Goal: Information Seeking & Learning: Learn about a topic

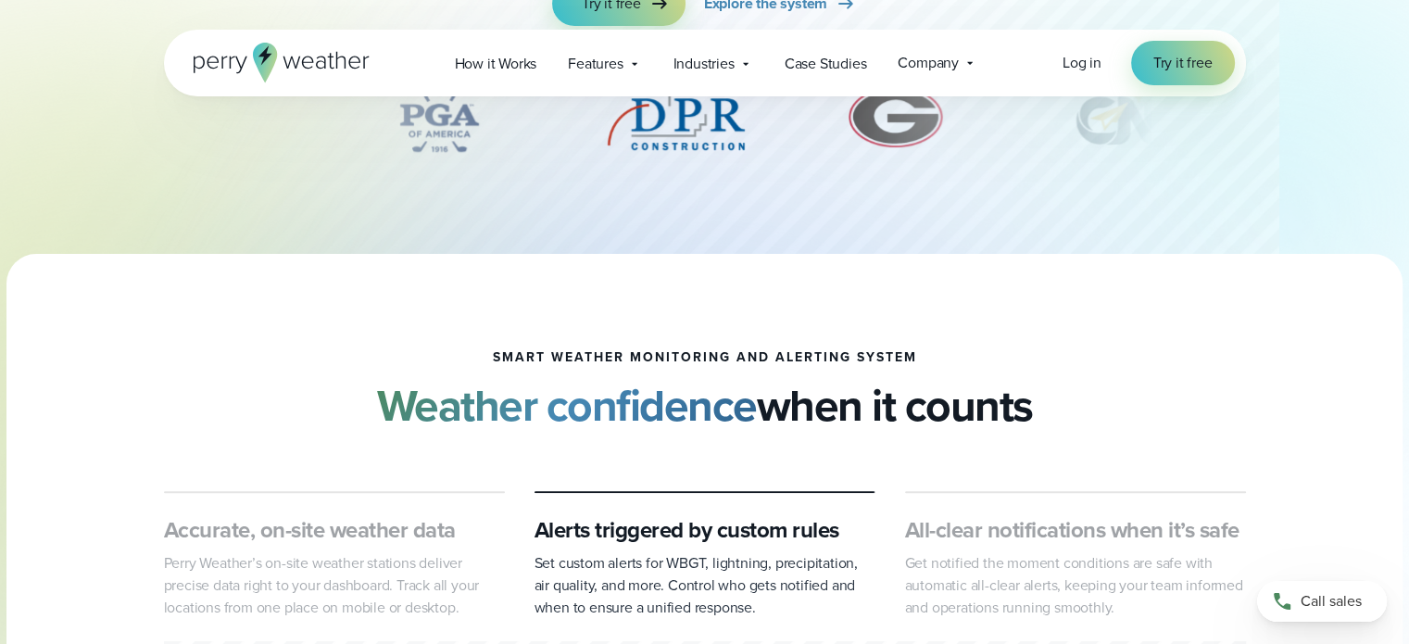
scroll to position [456, 0]
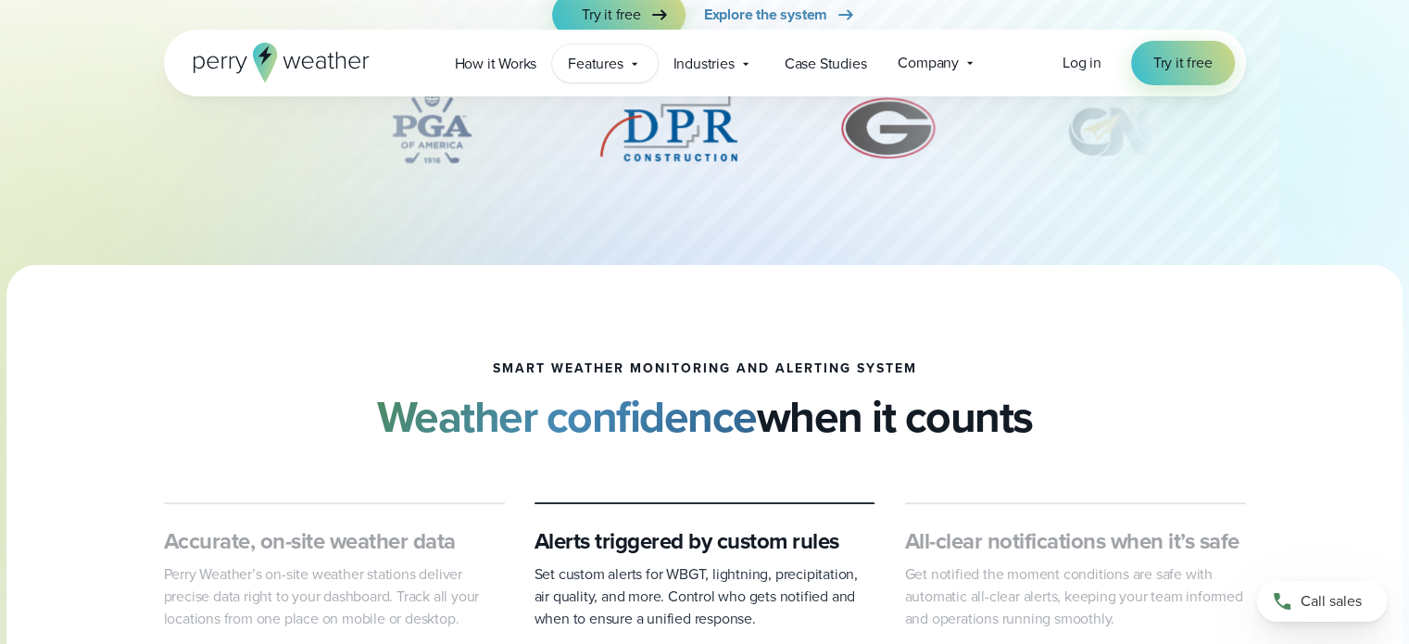
click at [624, 65] on div "Features Explore All Features Explore Perry Weather's on-site weather hardware …" at bounding box center [604, 63] width 105 height 38
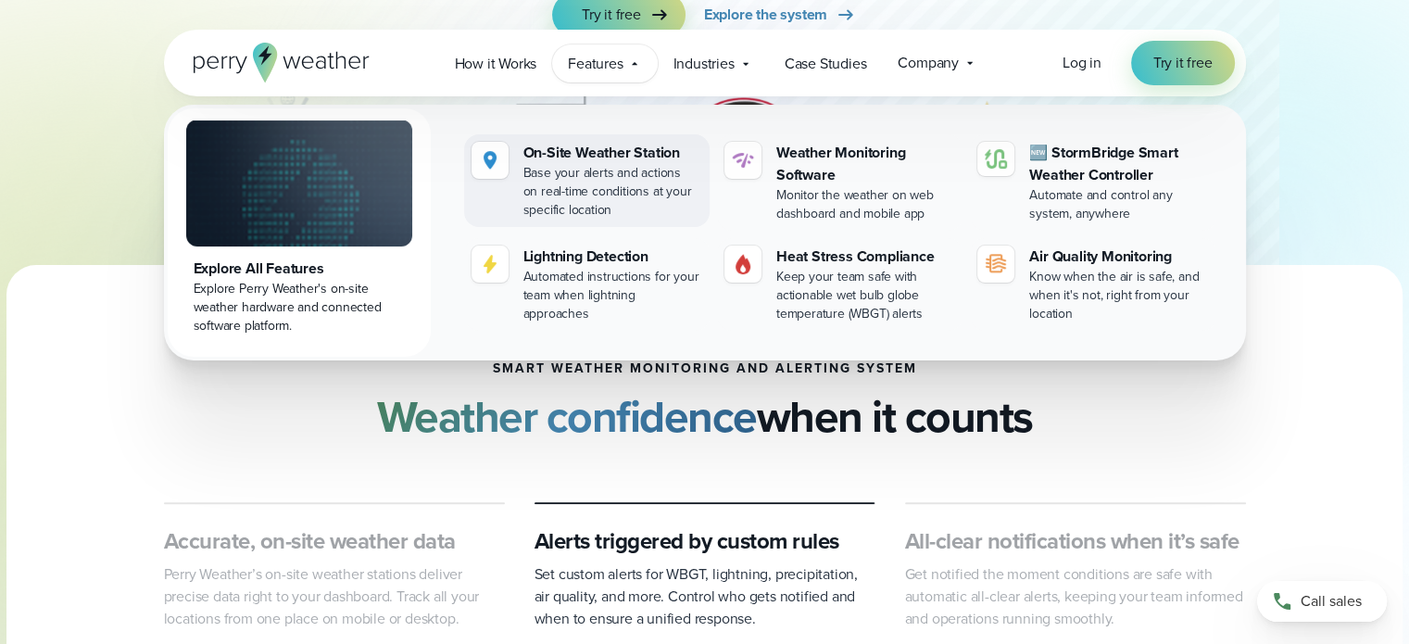
click at [608, 151] on div "On-Site Weather Station" at bounding box center [612, 153] width 179 height 22
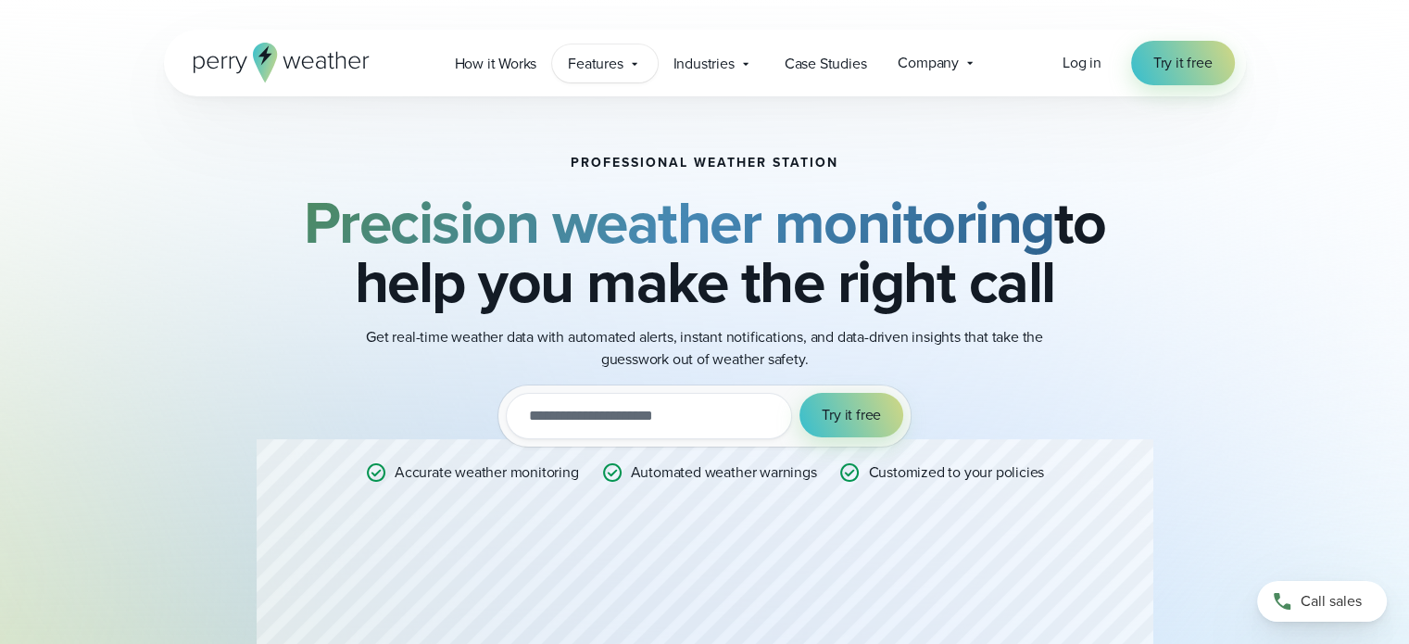
click at [597, 64] on span "Features" at bounding box center [595, 64] width 55 height 22
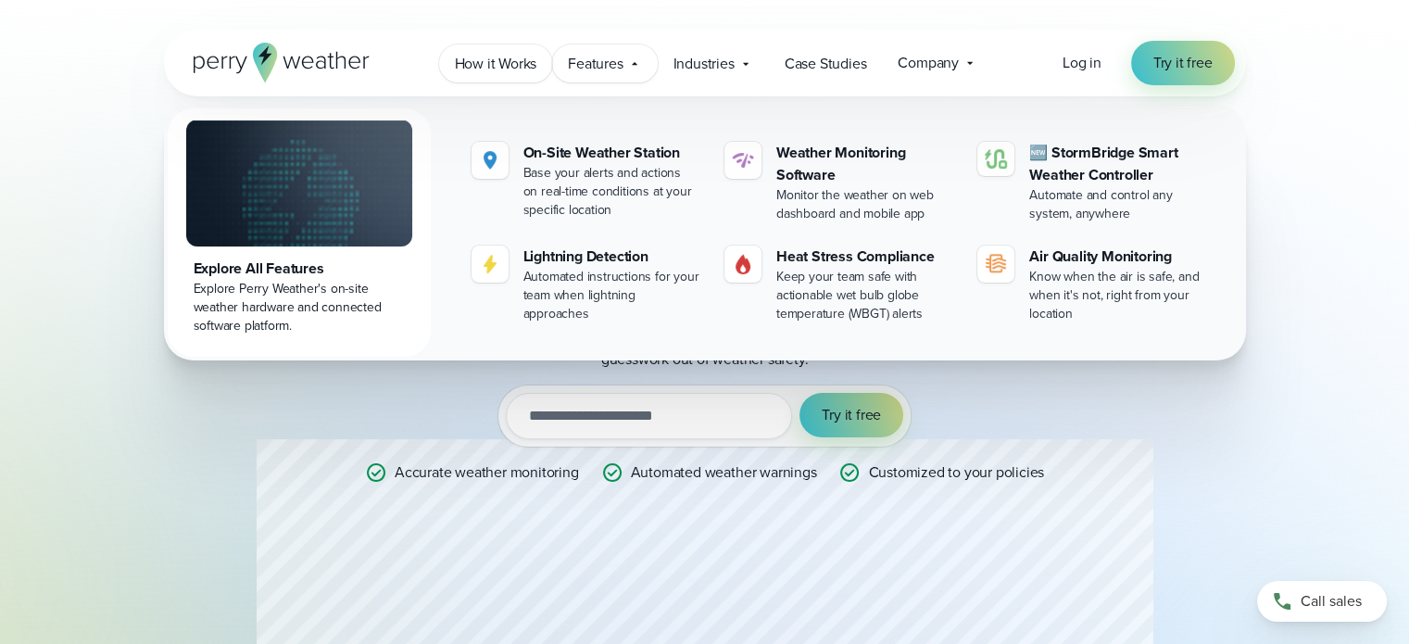
click at [519, 69] on span "How it Works" at bounding box center [496, 64] width 82 height 22
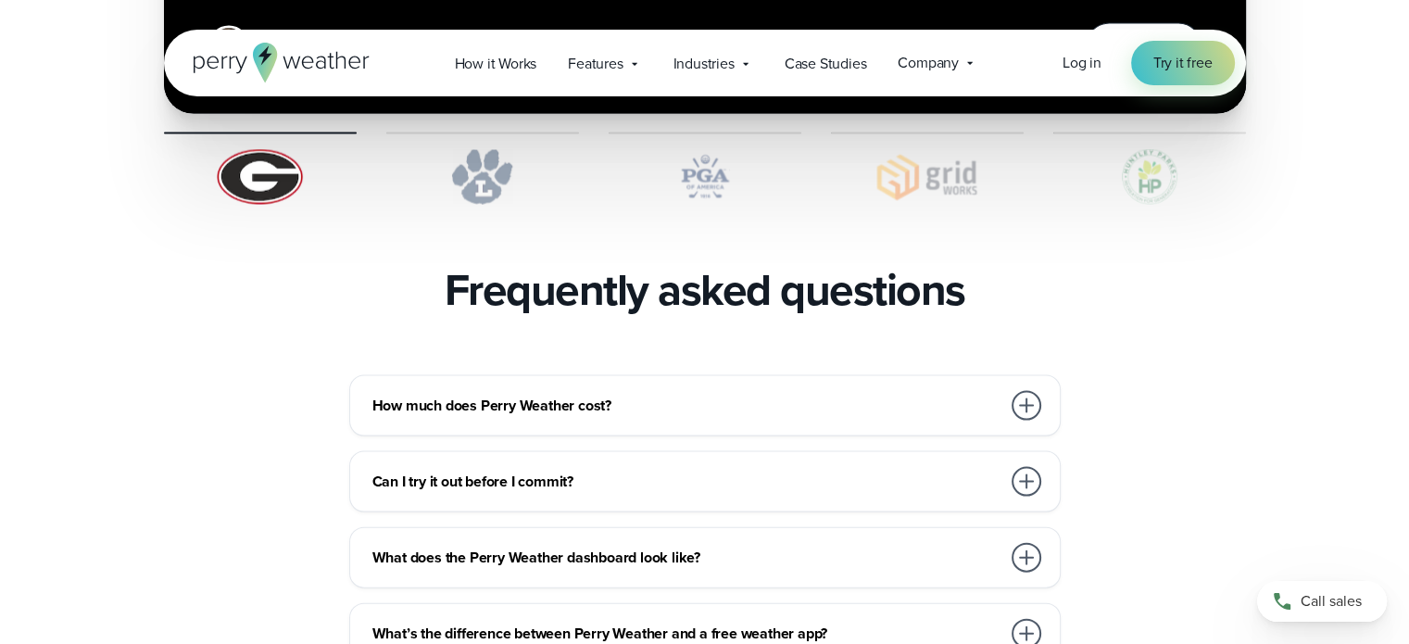
scroll to position [3891, 0]
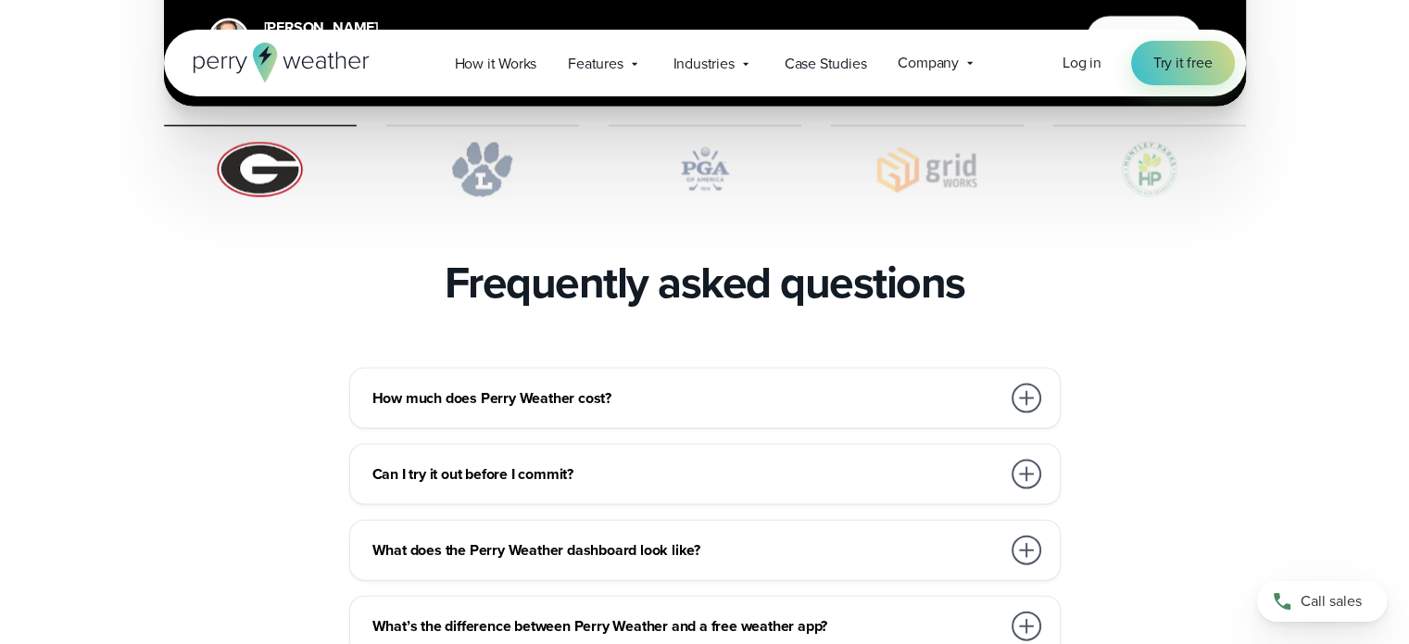
click at [1016, 384] on div at bounding box center [1027, 399] width 30 height 30
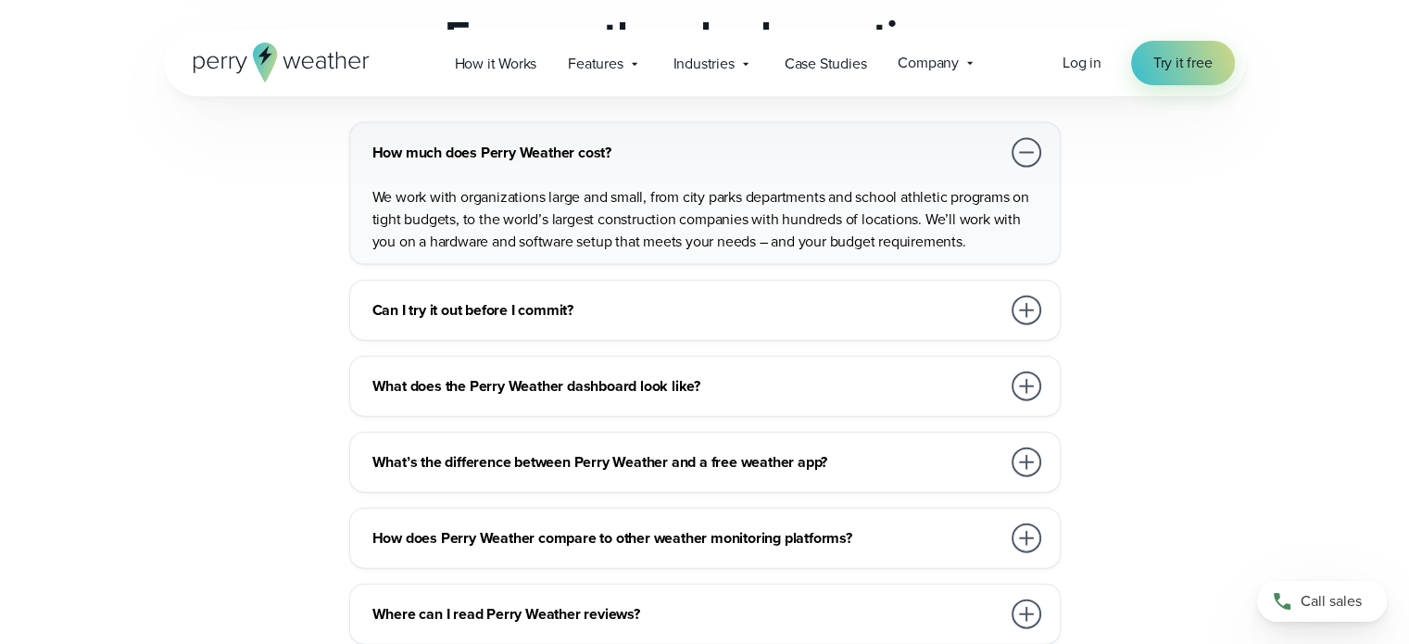
scroll to position [4169, 0]
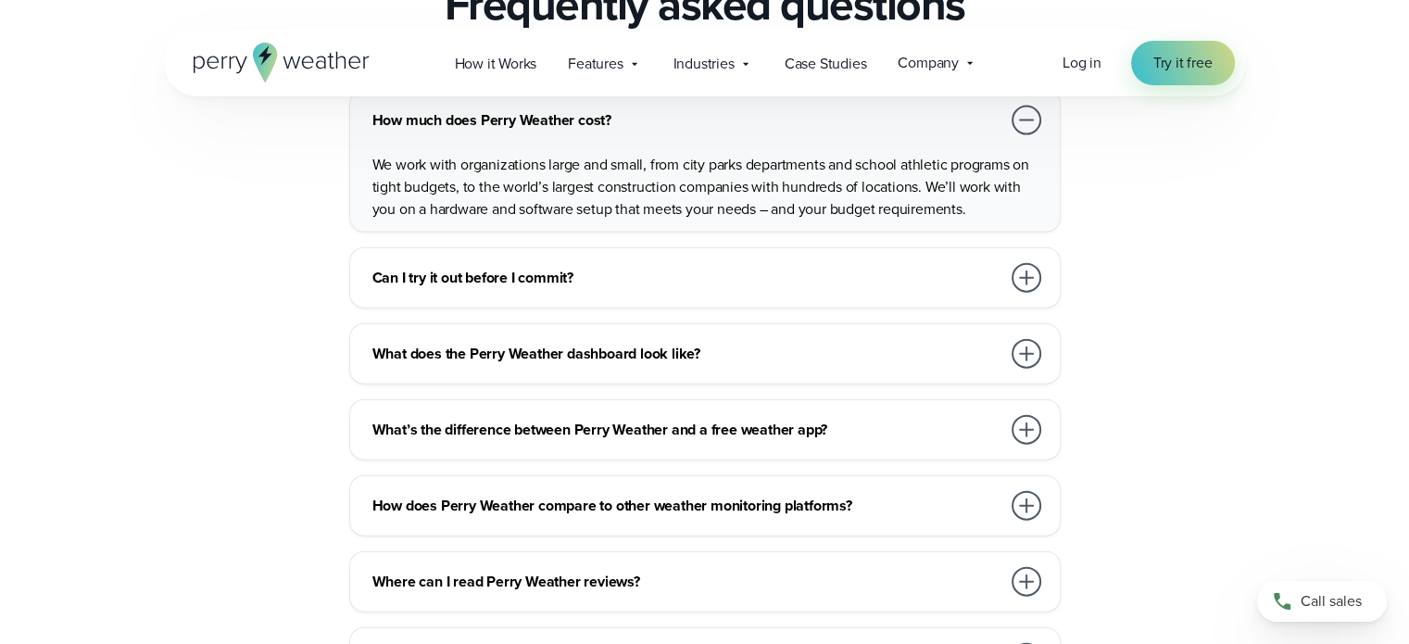
click at [1027, 339] on div at bounding box center [1027, 354] width 30 height 30
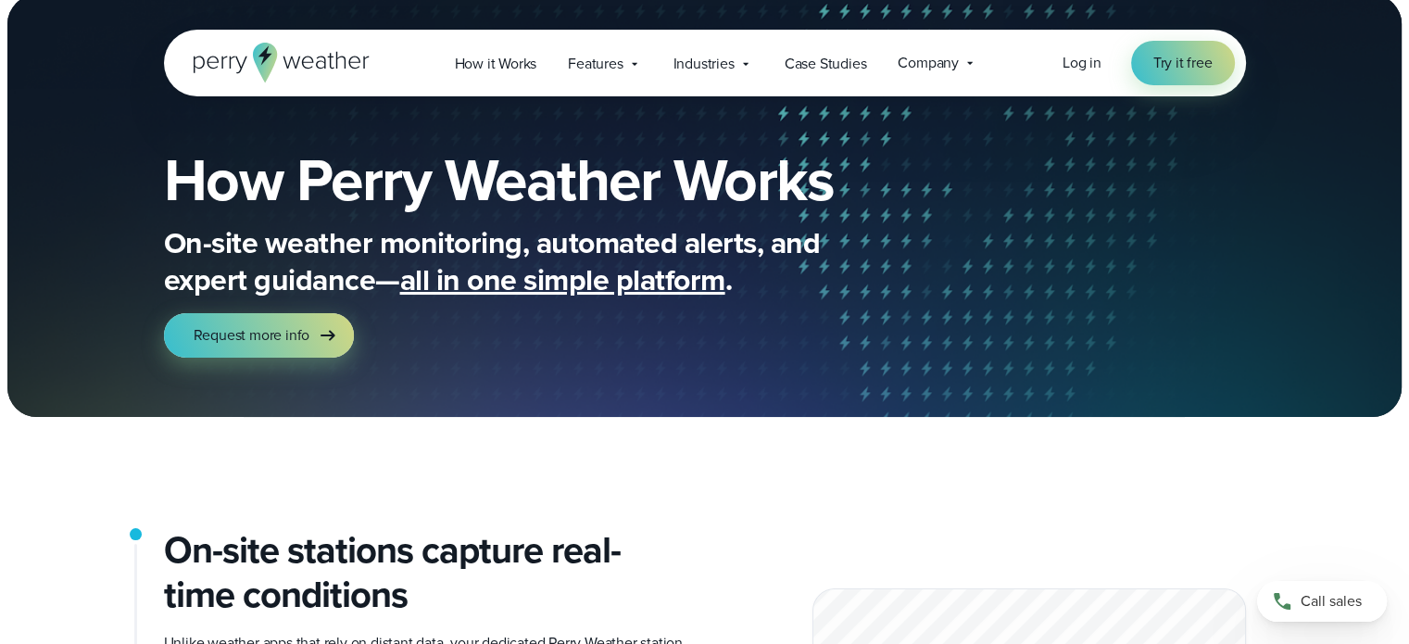
scroll to position [0, 0]
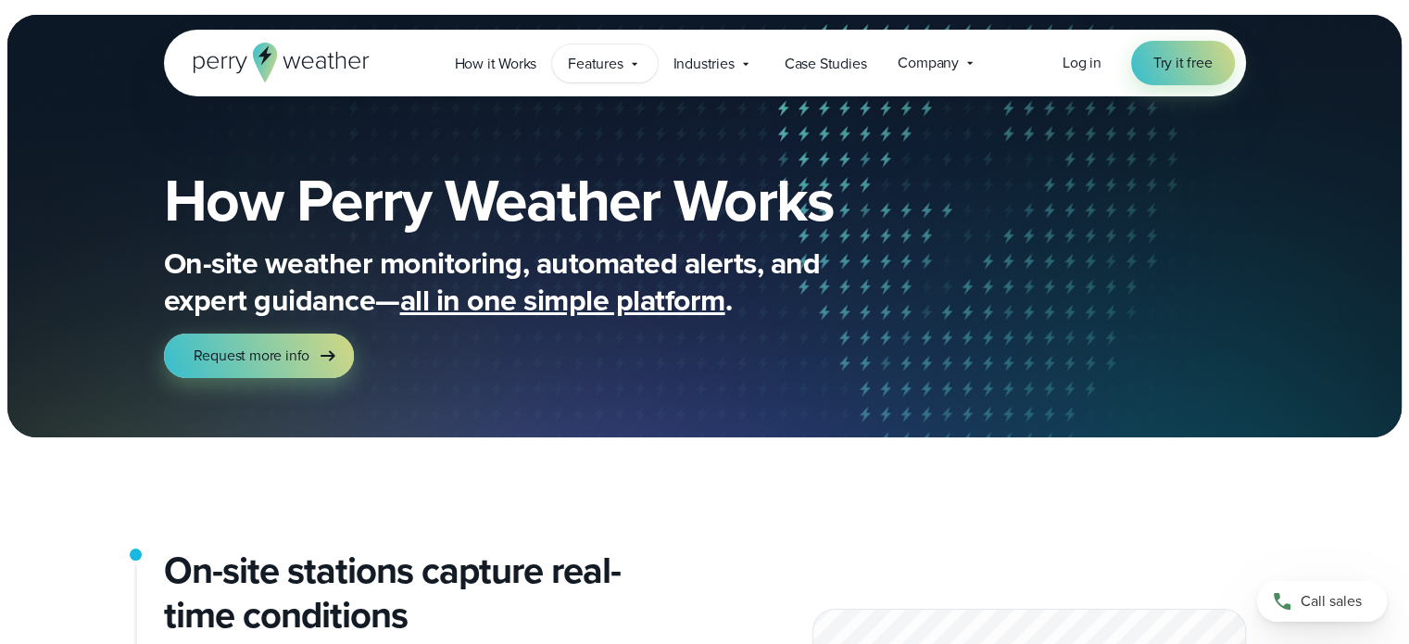
click at [608, 70] on span "Features" at bounding box center [595, 64] width 55 height 22
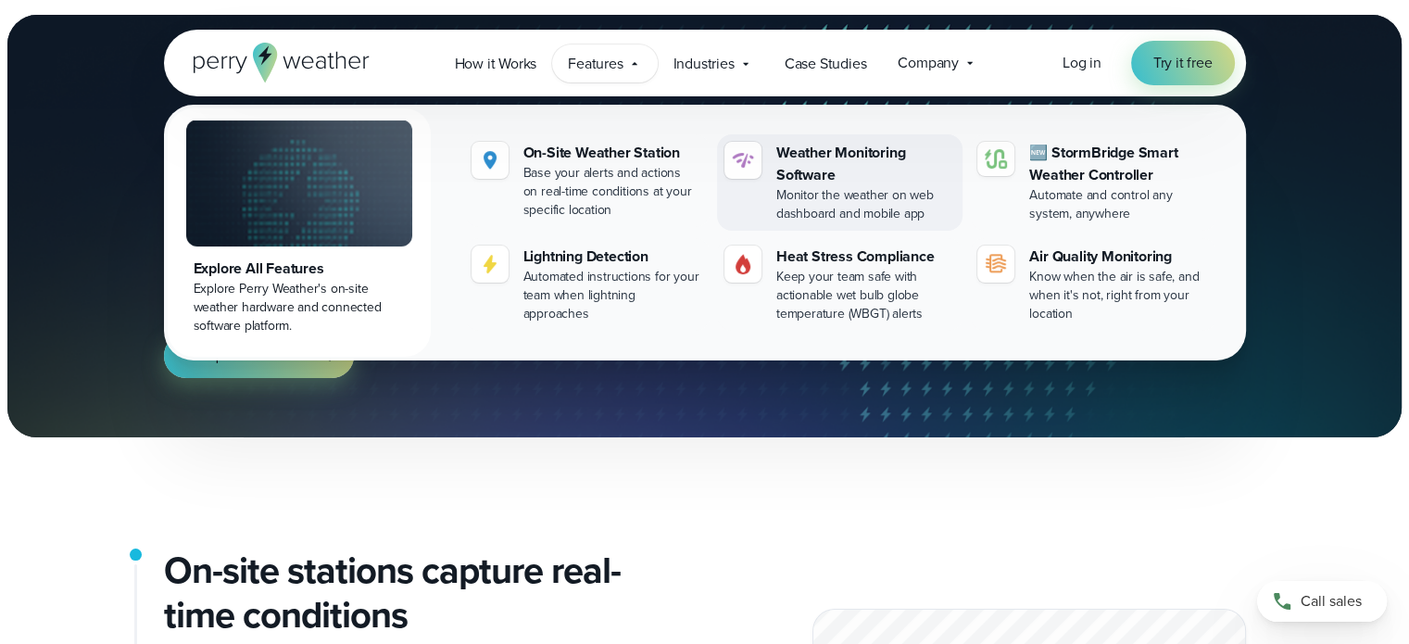
click at [786, 174] on div "Weather Monitoring Software" at bounding box center [865, 164] width 179 height 44
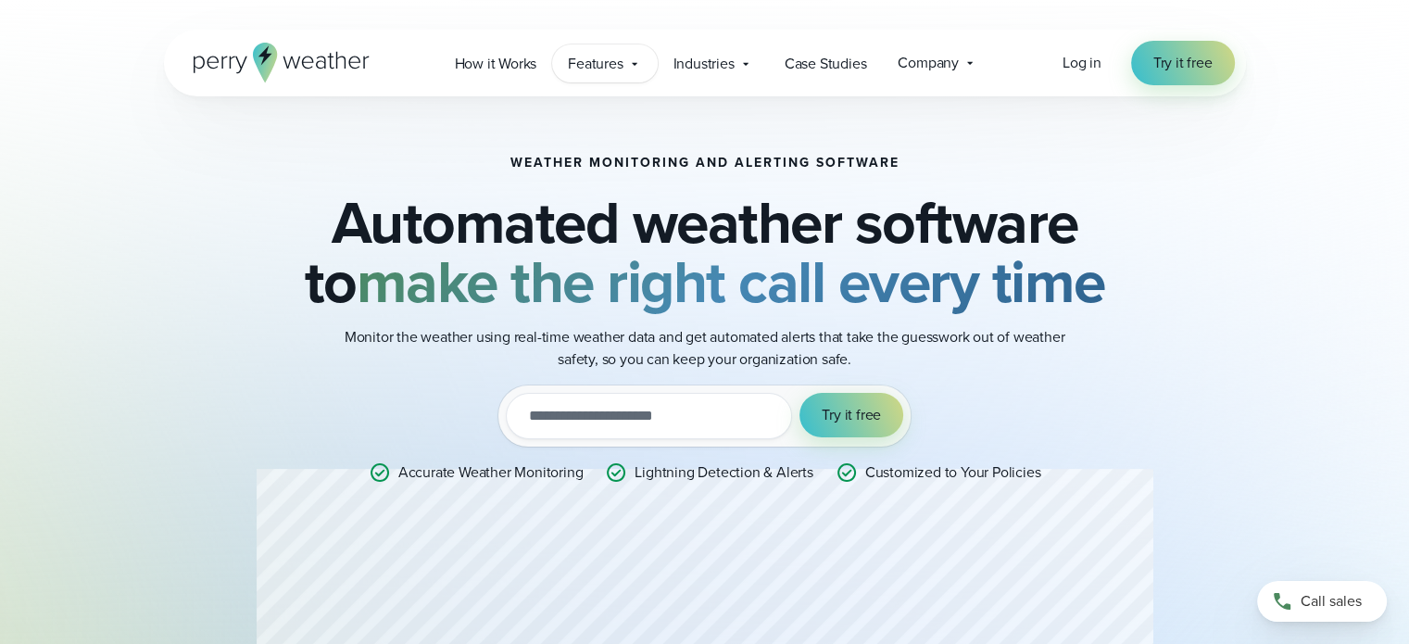
click at [626, 64] on div "Features Explore All Features Explore Perry Weather's on-site weather hardware …" at bounding box center [604, 63] width 105 height 38
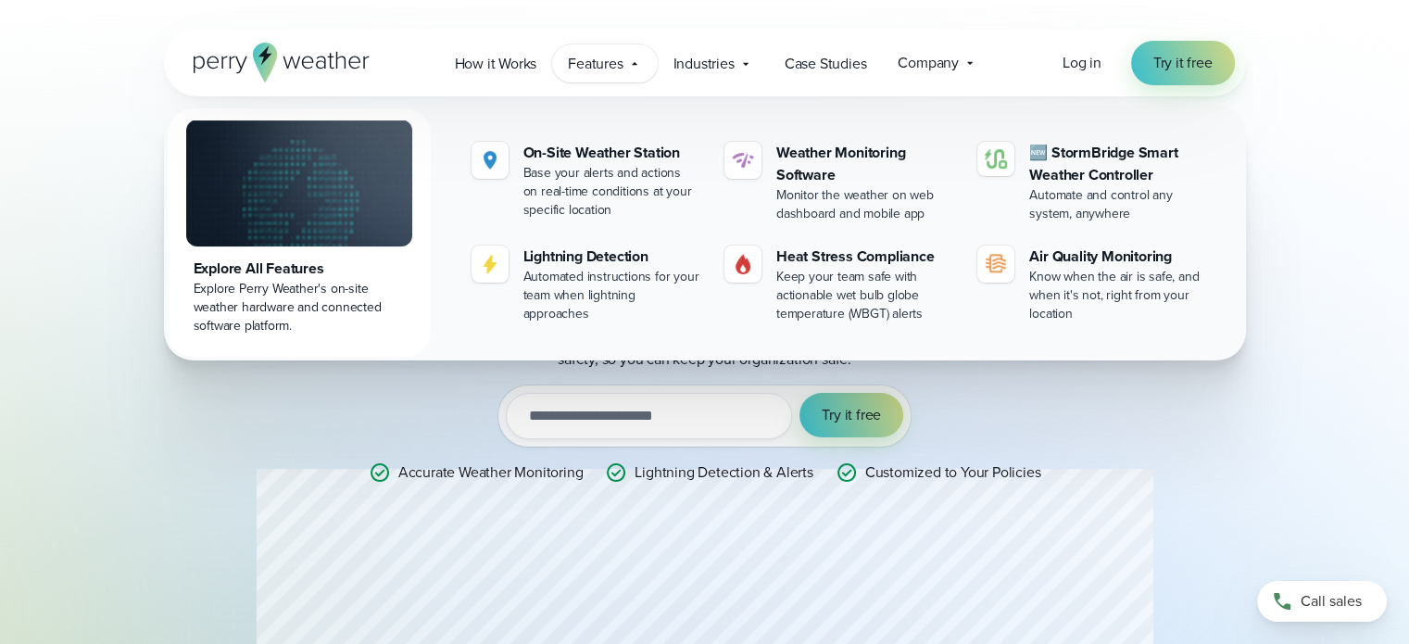
click at [1397, 125] on div "Weather Monitoring and Alerting Software Automated weather software to make the…" at bounding box center [704, 417] width 1409 height 835
